Goal: Find specific page/section: Find specific page/section

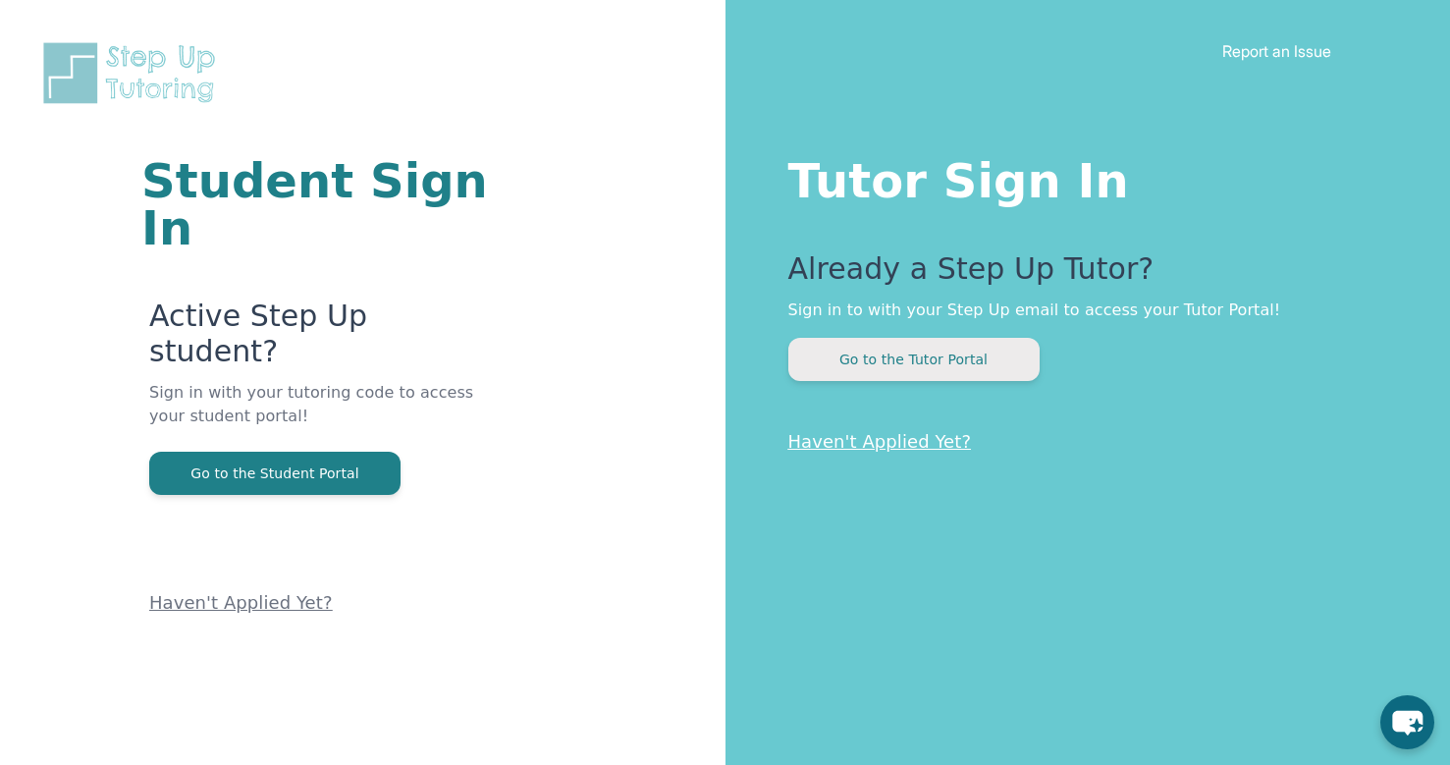
click at [977, 339] on button "Go to the Tutor Portal" at bounding box center [913, 359] width 251 height 43
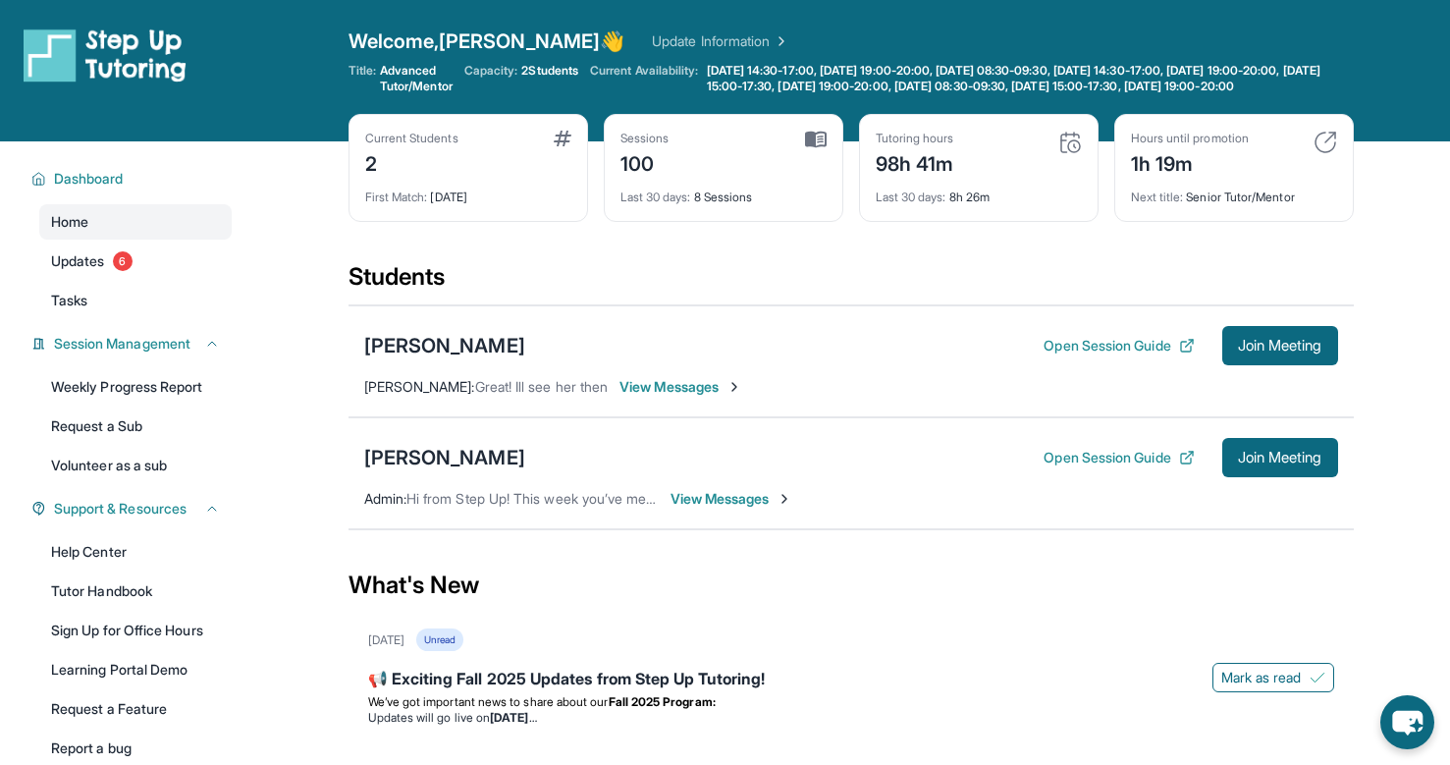
click at [1315, 154] on img at bounding box center [1325, 143] width 24 height 24
